Goal: Task Accomplishment & Management: Manage account settings

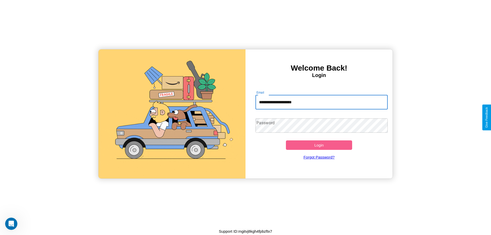
type input "**********"
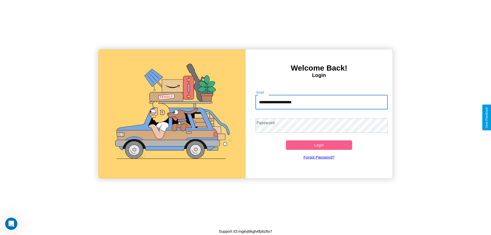
click at [319, 145] on button "Login" at bounding box center [319, 144] width 66 height 9
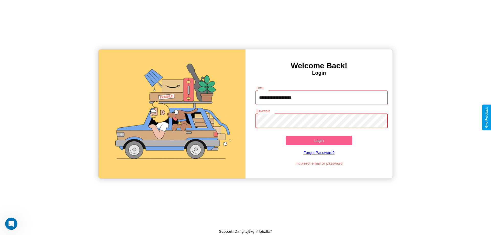
click at [319, 140] on button "Login" at bounding box center [319, 140] width 66 height 9
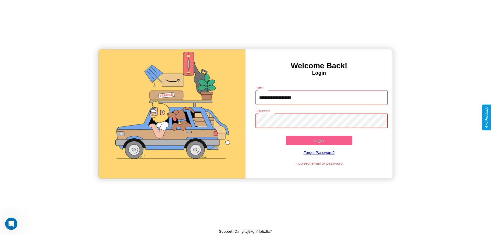
click at [319, 140] on button "Login" at bounding box center [319, 140] width 66 height 9
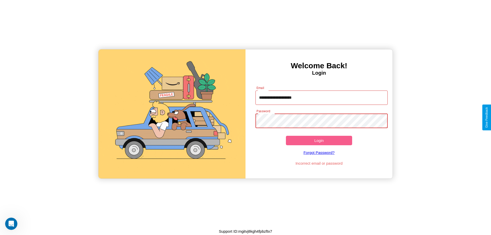
click at [319, 140] on button "Login" at bounding box center [319, 140] width 66 height 9
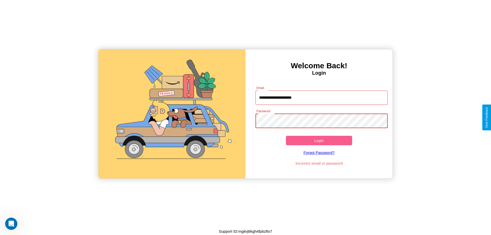
click at [319, 140] on button "Login" at bounding box center [319, 140] width 66 height 9
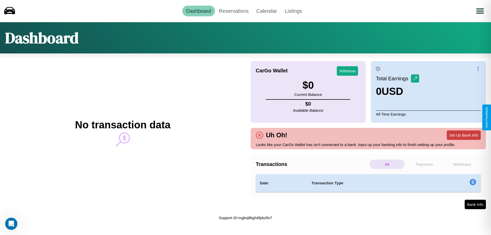
click at [463, 135] on button "Set Up Bank Info" at bounding box center [464, 134] width 34 height 9
